Goal: Information Seeking & Learning: Learn about a topic

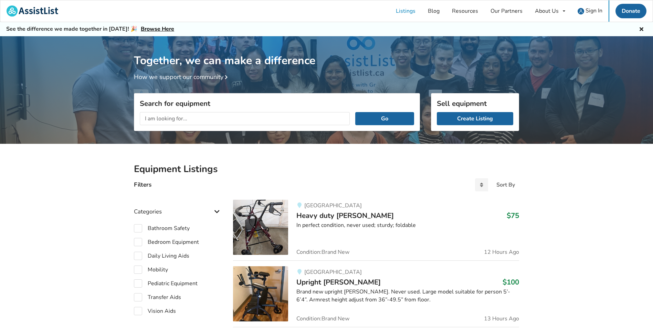
click at [170, 120] on input "text" at bounding box center [245, 118] width 210 height 13
type input "[PERSON_NAME] 4 wheeled"
click at [385, 123] on button "Go" at bounding box center [384, 118] width 59 height 13
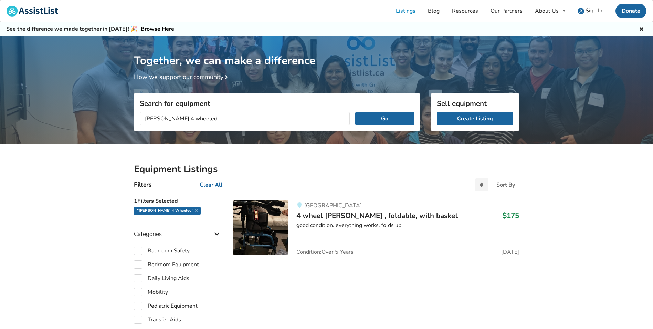
click at [376, 218] on span "4 wheel [PERSON_NAME] , foldable, with basket" at bounding box center [378, 215] width 162 height 10
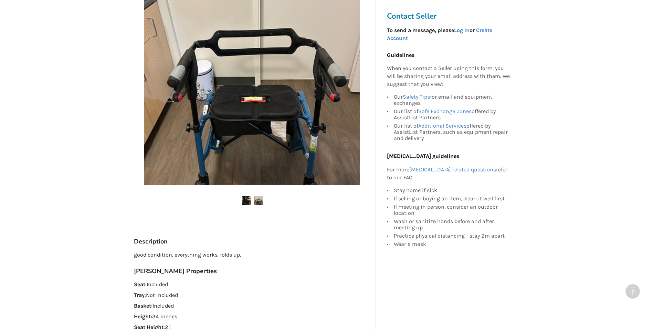
scroll to position [69, 0]
